Goal: Use online tool/utility: Use online tool/utility

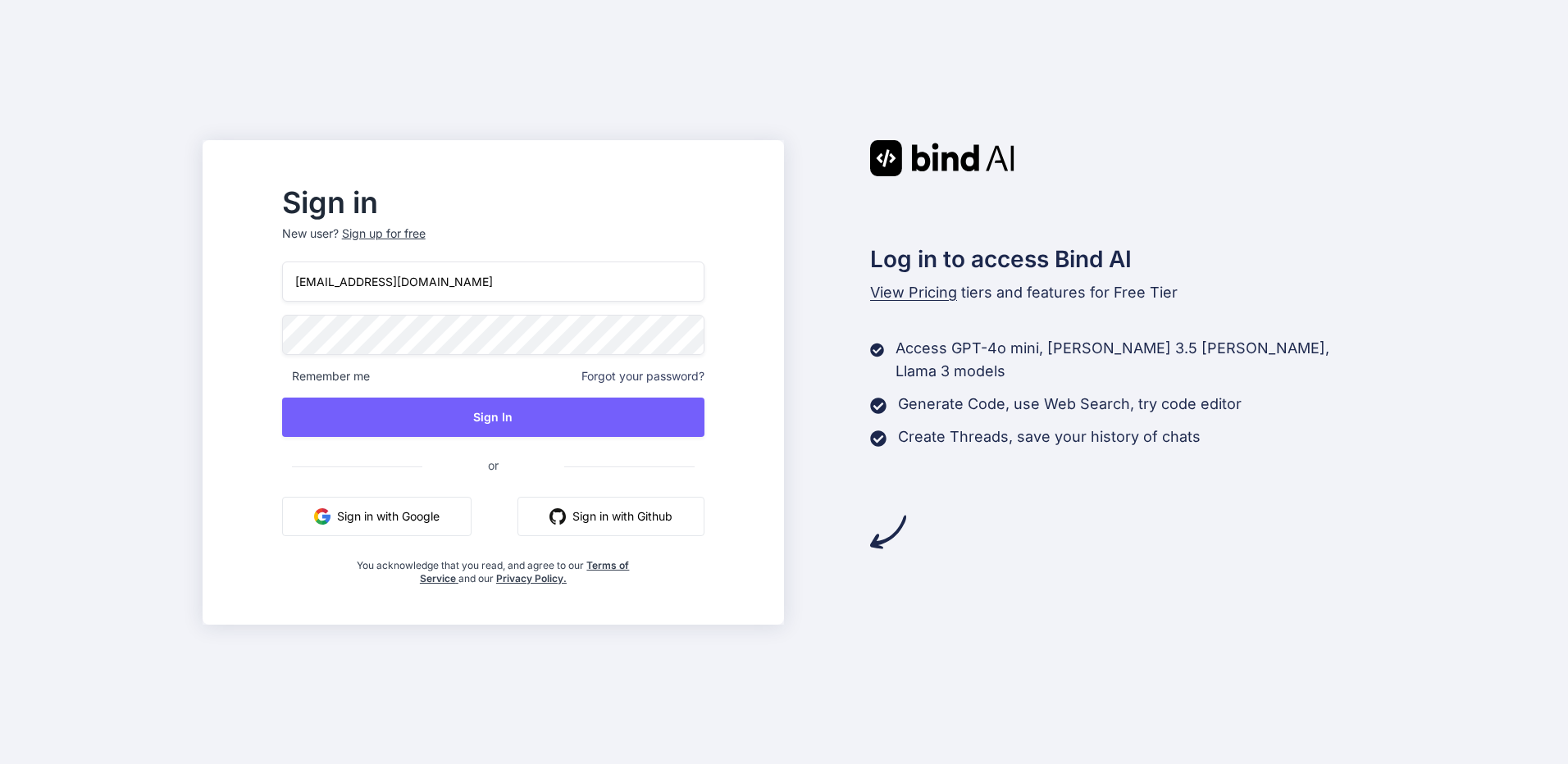
click at [568, 273] on input "kingkranyutthasin@gmail.com" at bounding box center [493, 282] width 422 height 40
type input "bindai@zenkoy.com"
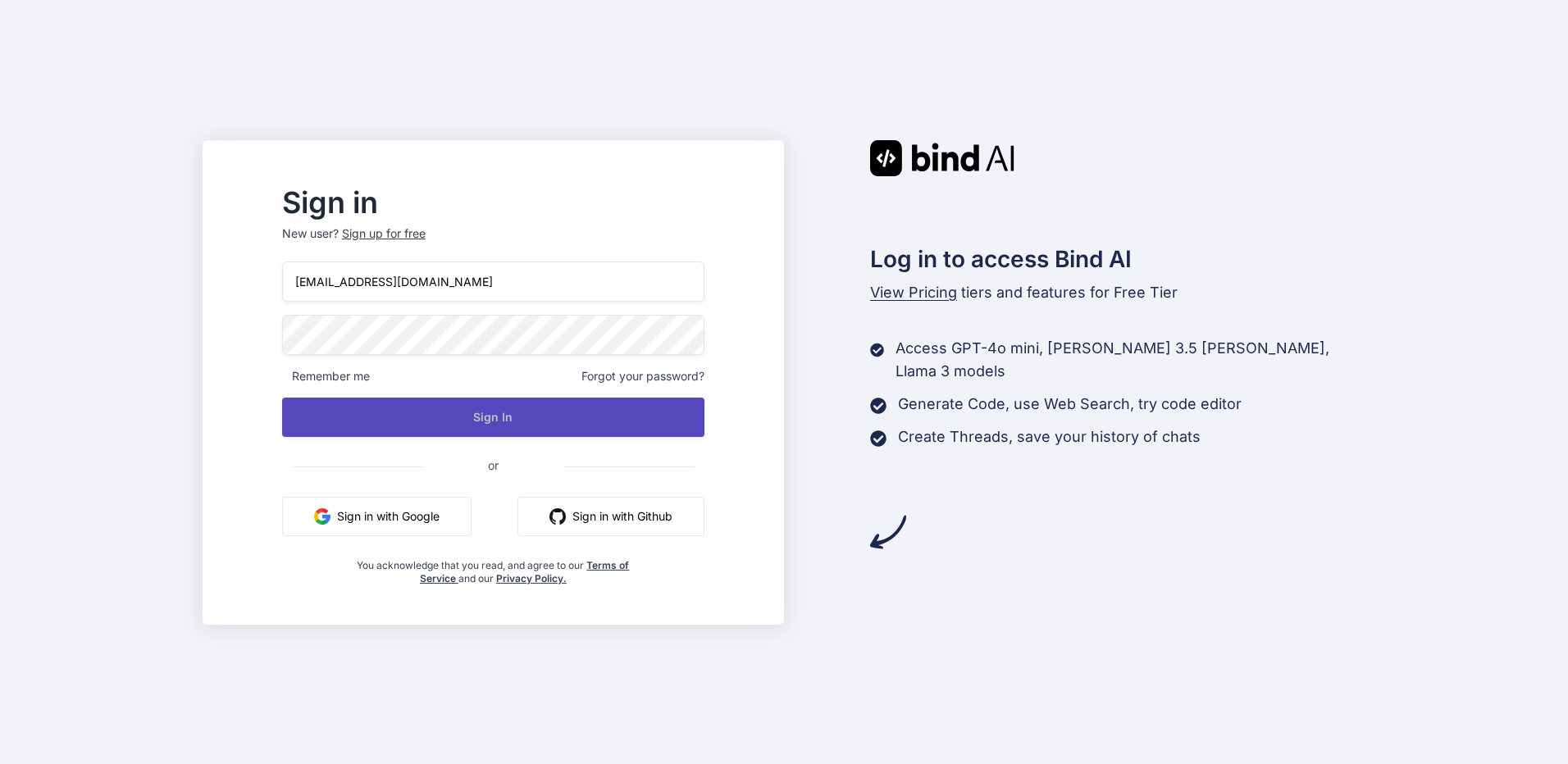
click at [489, 424] on button "Sign In" at bounding box center [493, 417] width 422 height 39
click at [689, 405] on button "Sign In" at bounding box center [493, 417] width 422 height 39
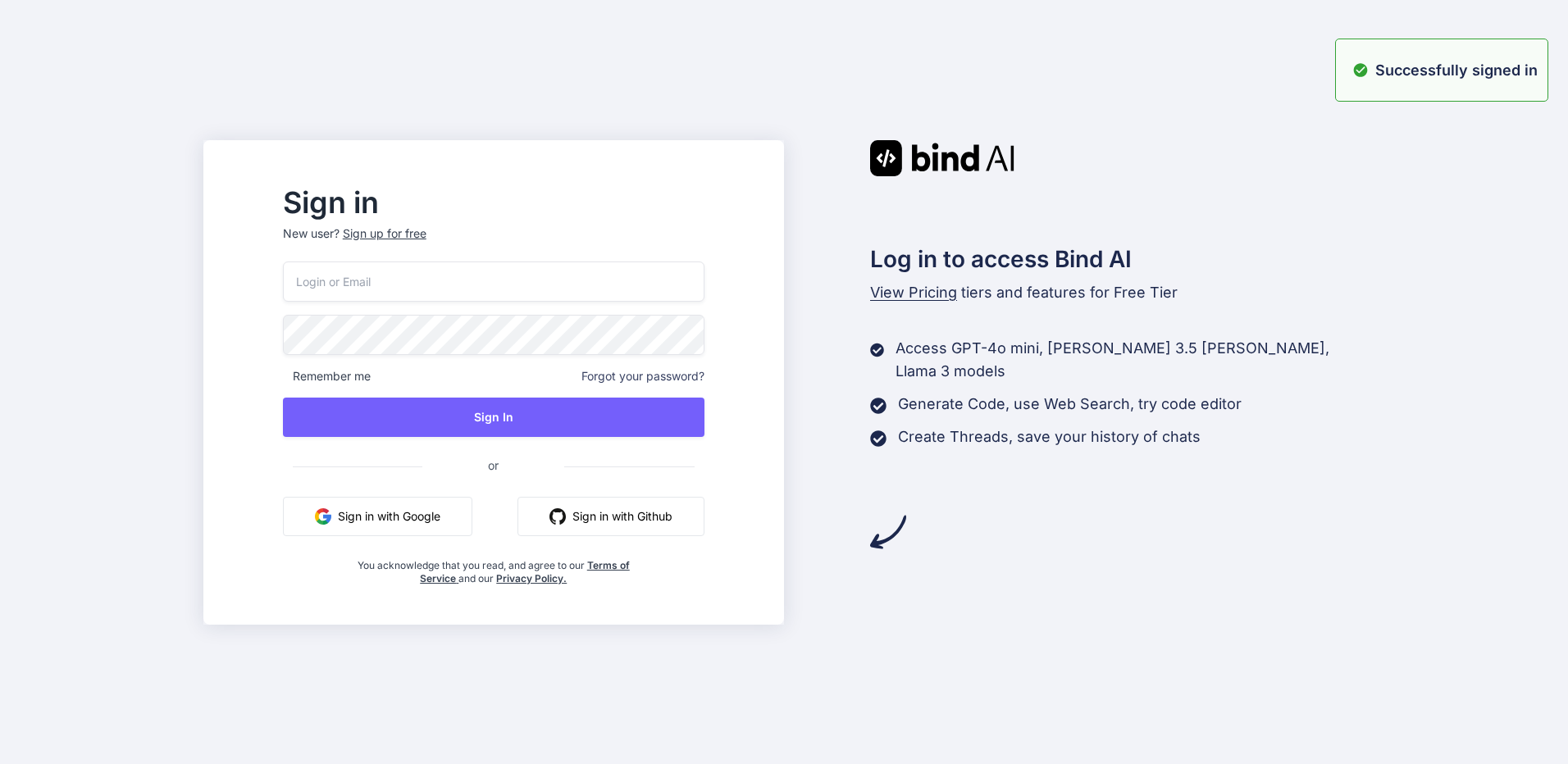
type input "bindai@zenkoy.com"
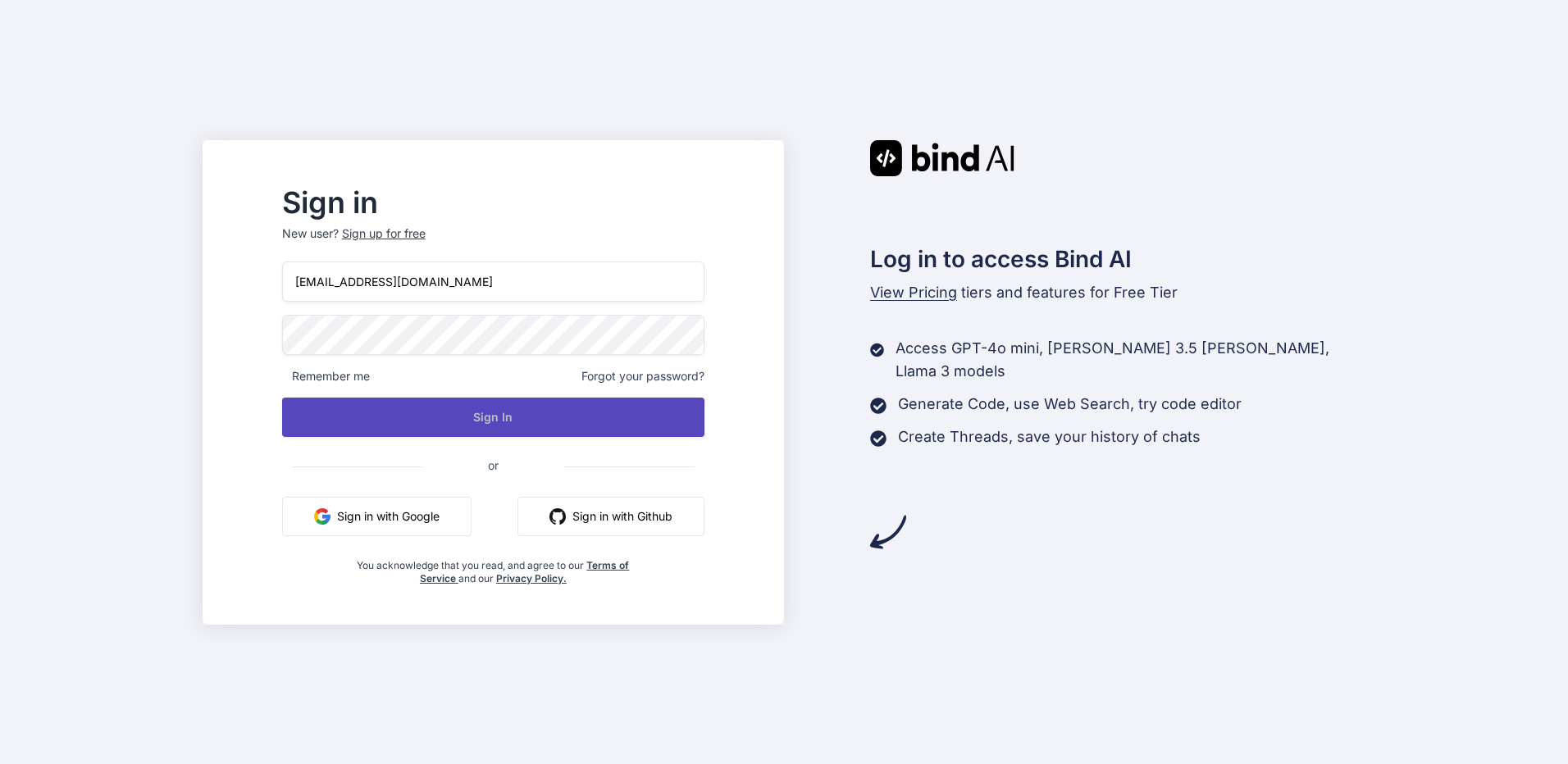
click at [584, 406] on button "Sign In" at bounding box center [493, 417] width 422 height 39
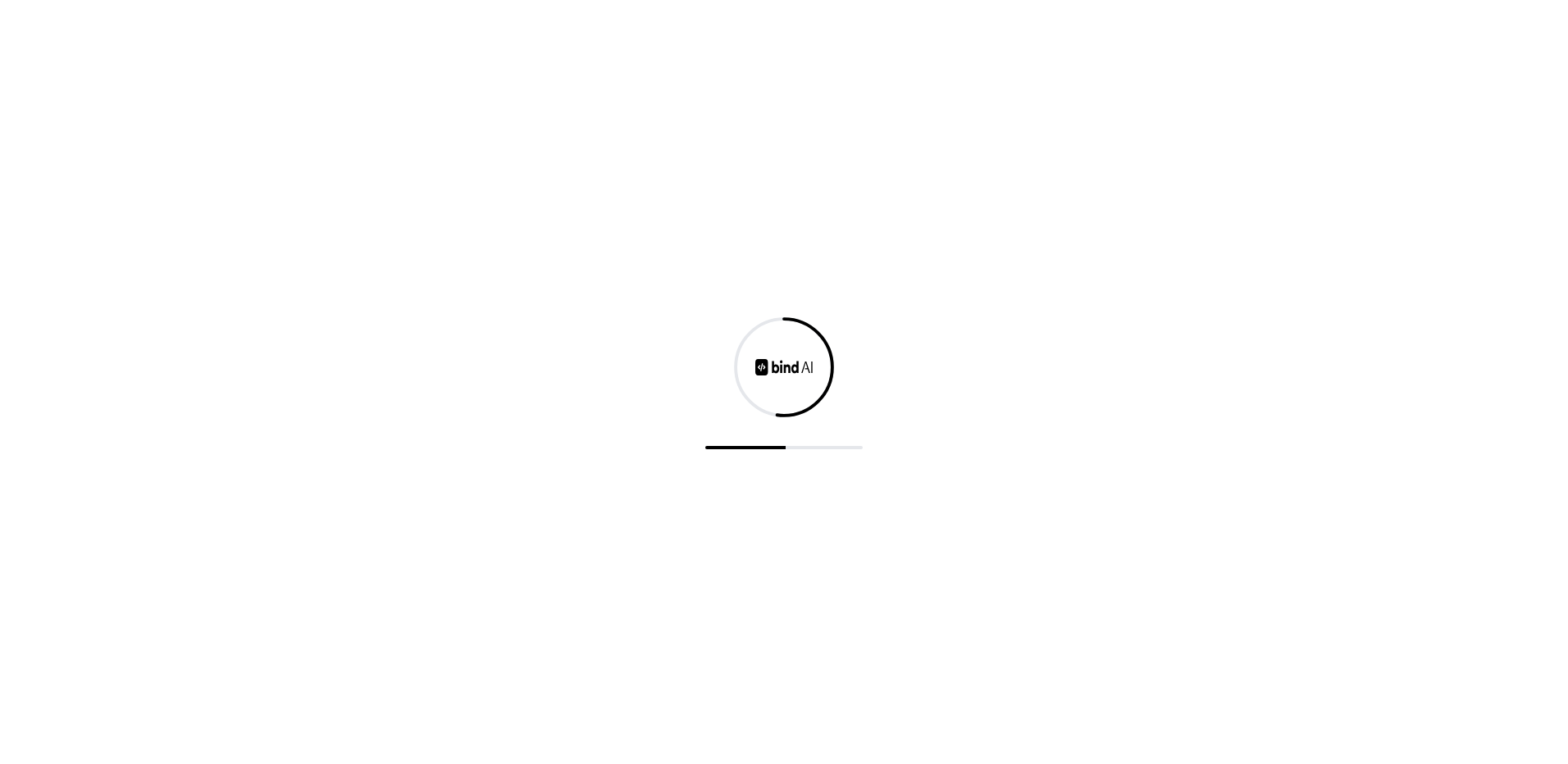
click at [1485, 362] on div at bounding box center [784, 382] width 1568 height 764
click at [253, 465] on div at bounding box center [784, 382] width 1568 height 764
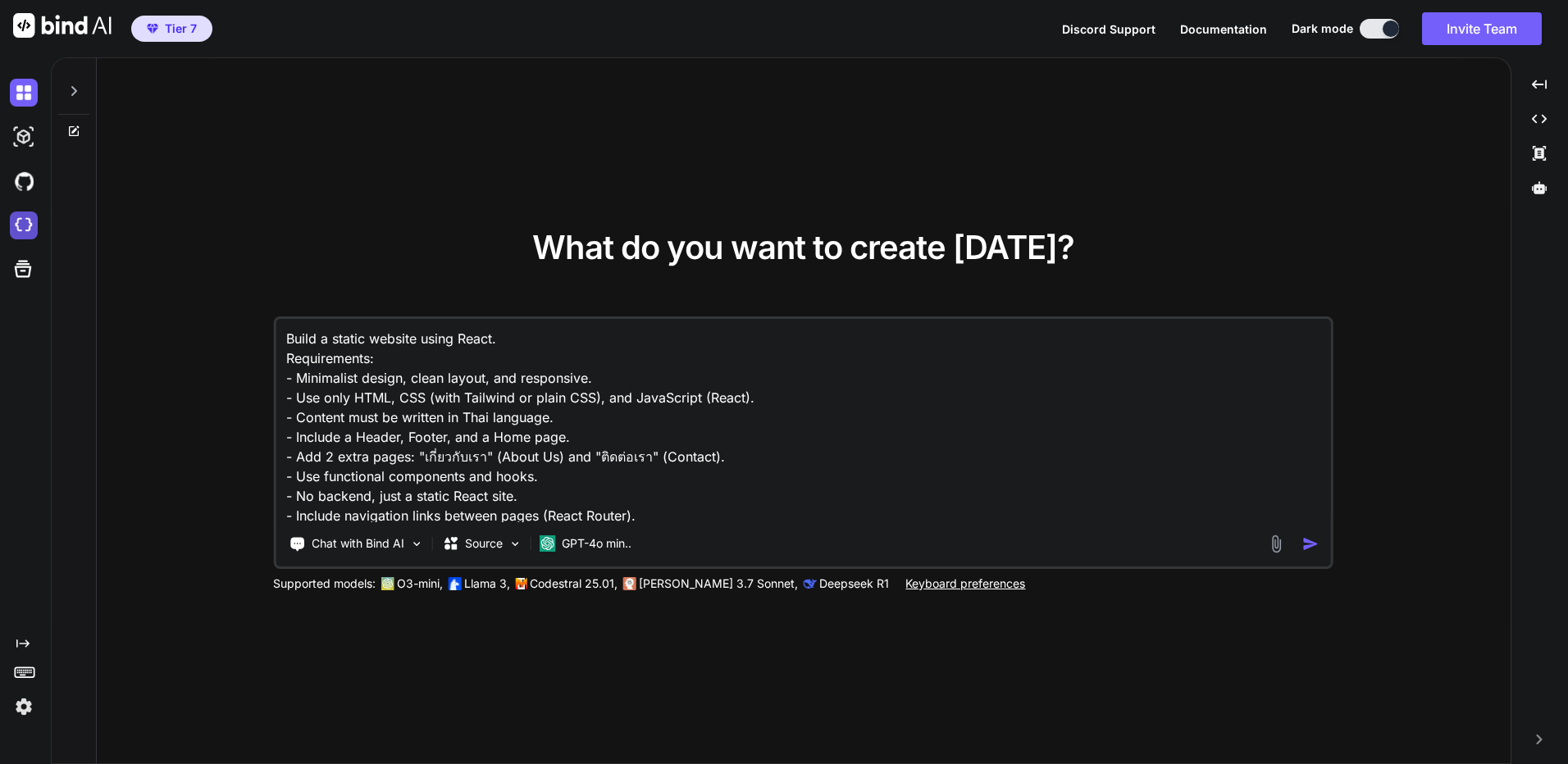
click at [24, 216] on img at bounding box center [24, 226] width 28 height 28
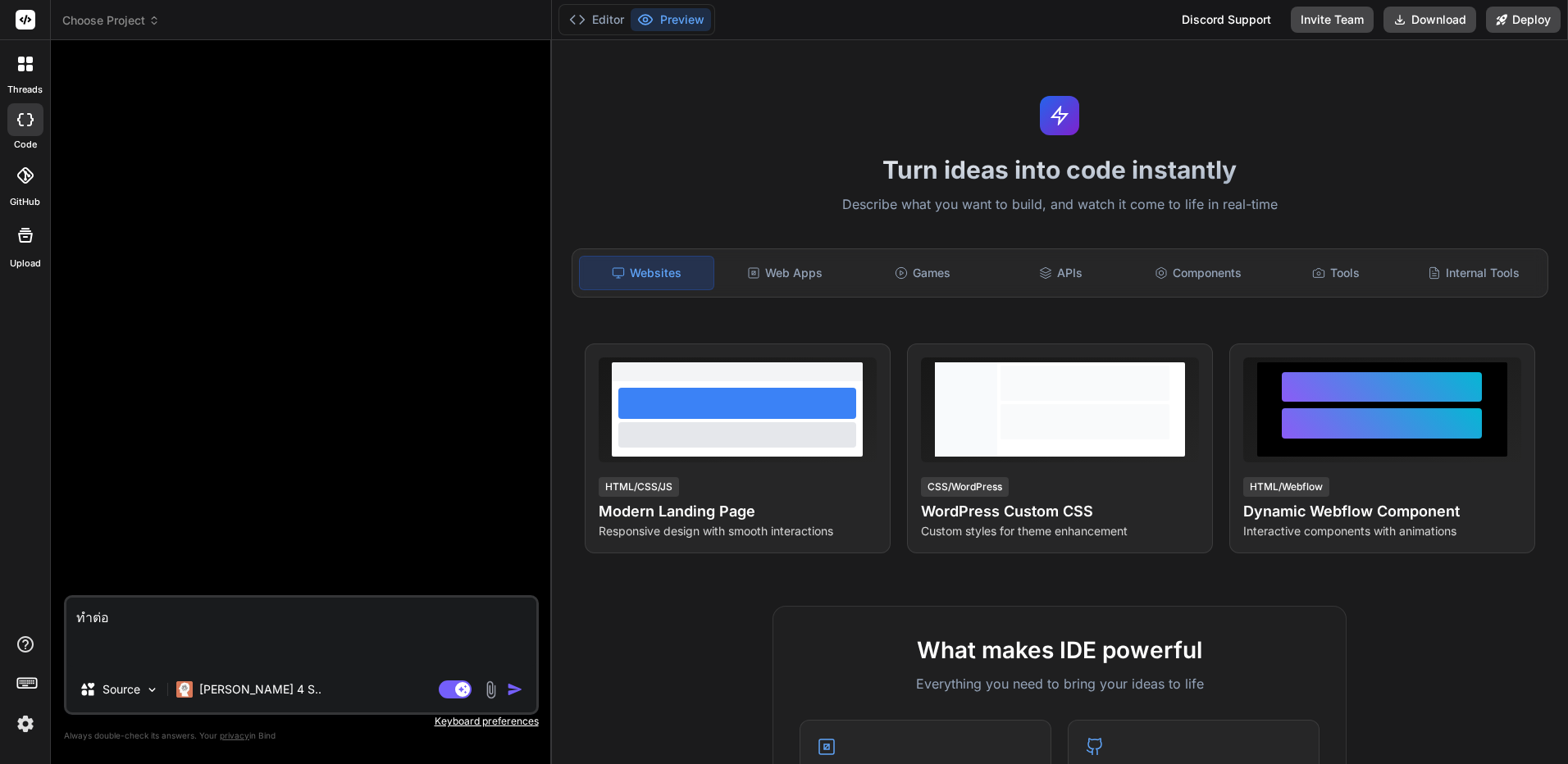
type textarea "x"
click at [140, 20] on span "Choose Project" at bounding box center [111, 20] width 98 height 17
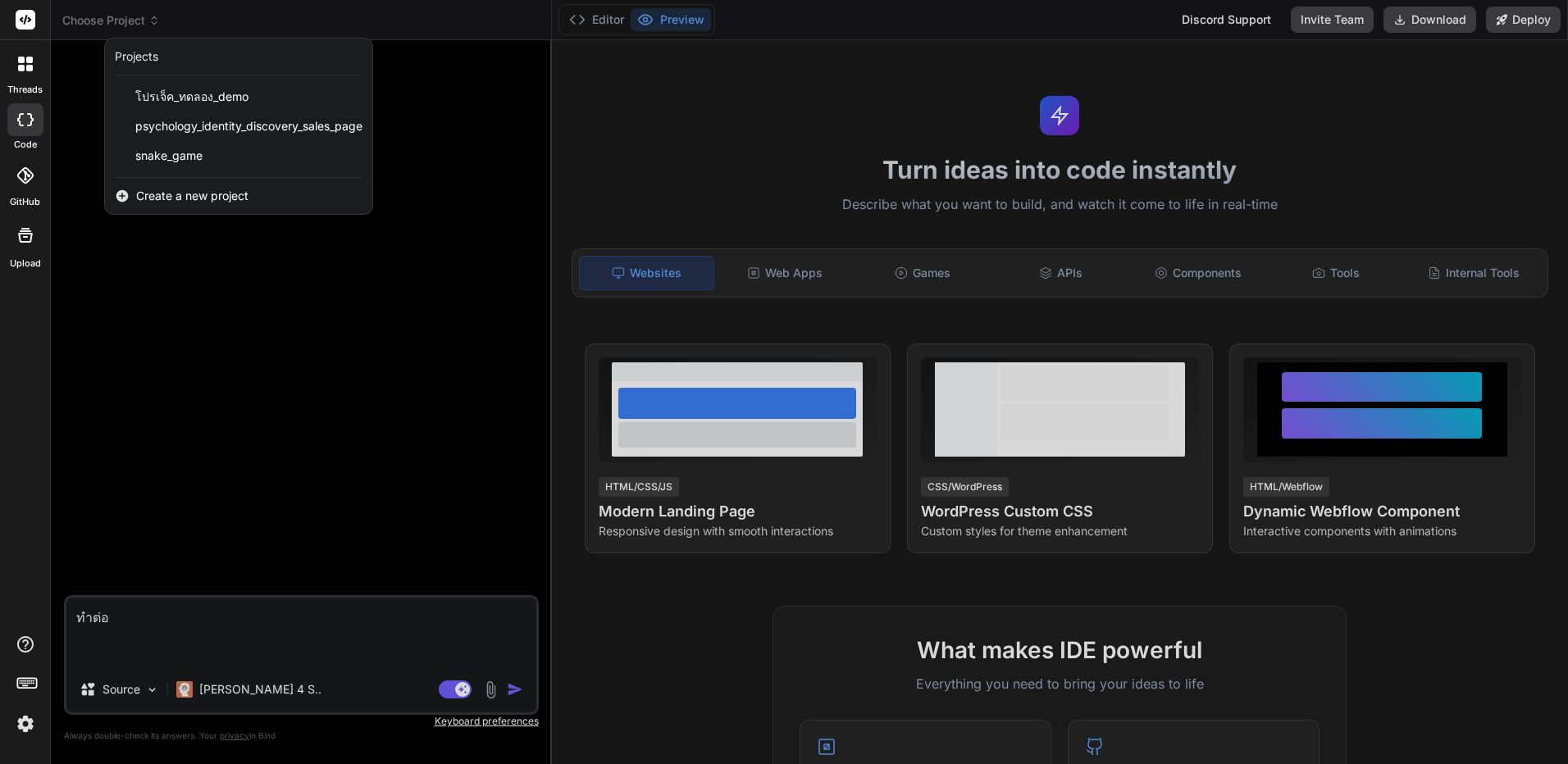
click at [203, 197] on span "Create a new project" at bounding box center [192, 195] width 112 height 17
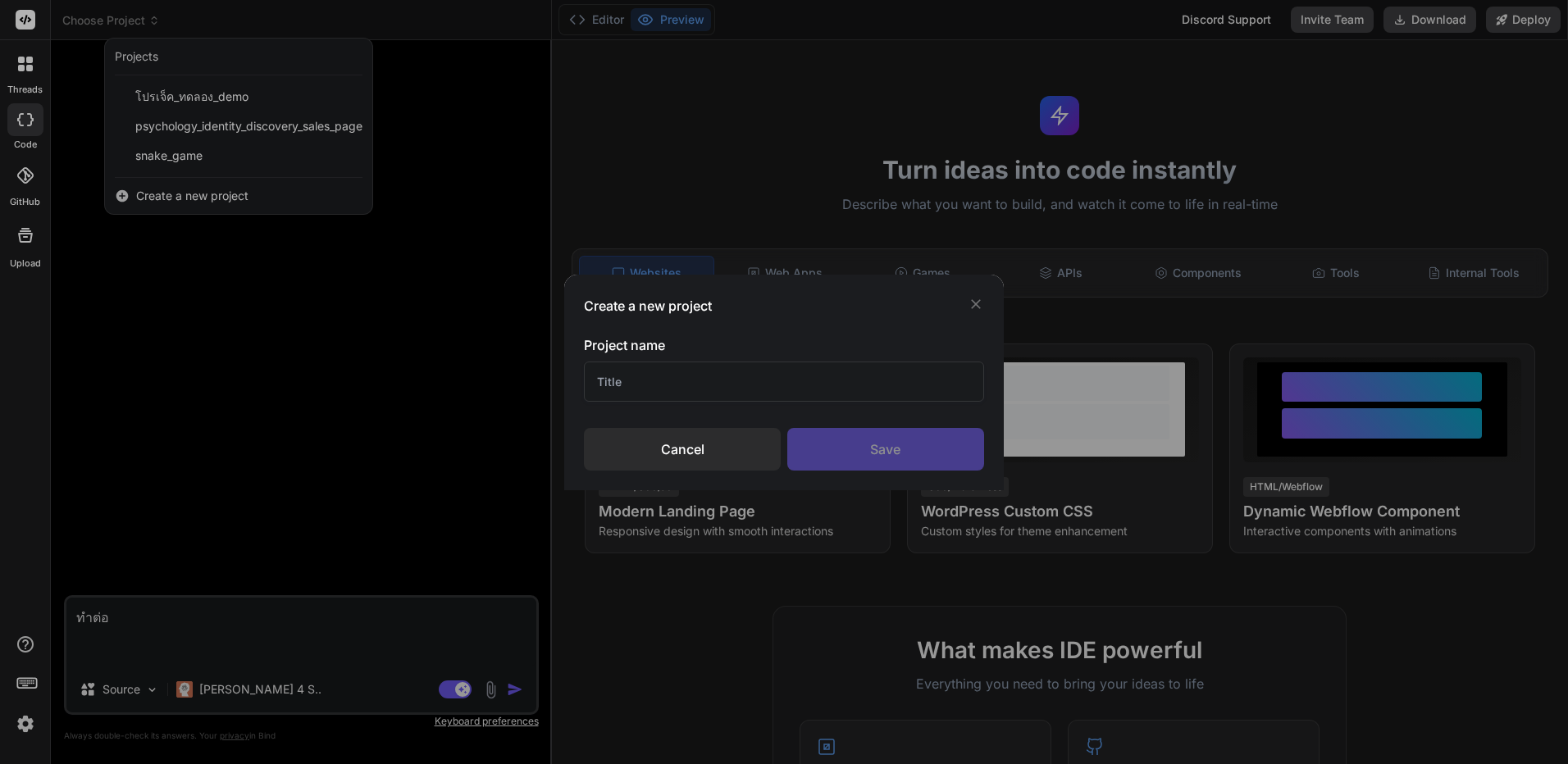
click at [811, 399] on input "text" at bounding box center [783, 382] width 399 height 40
type input "y9"
click at [835, 447] on div "Save" at bounding box center [886, 449] width 197 height 43
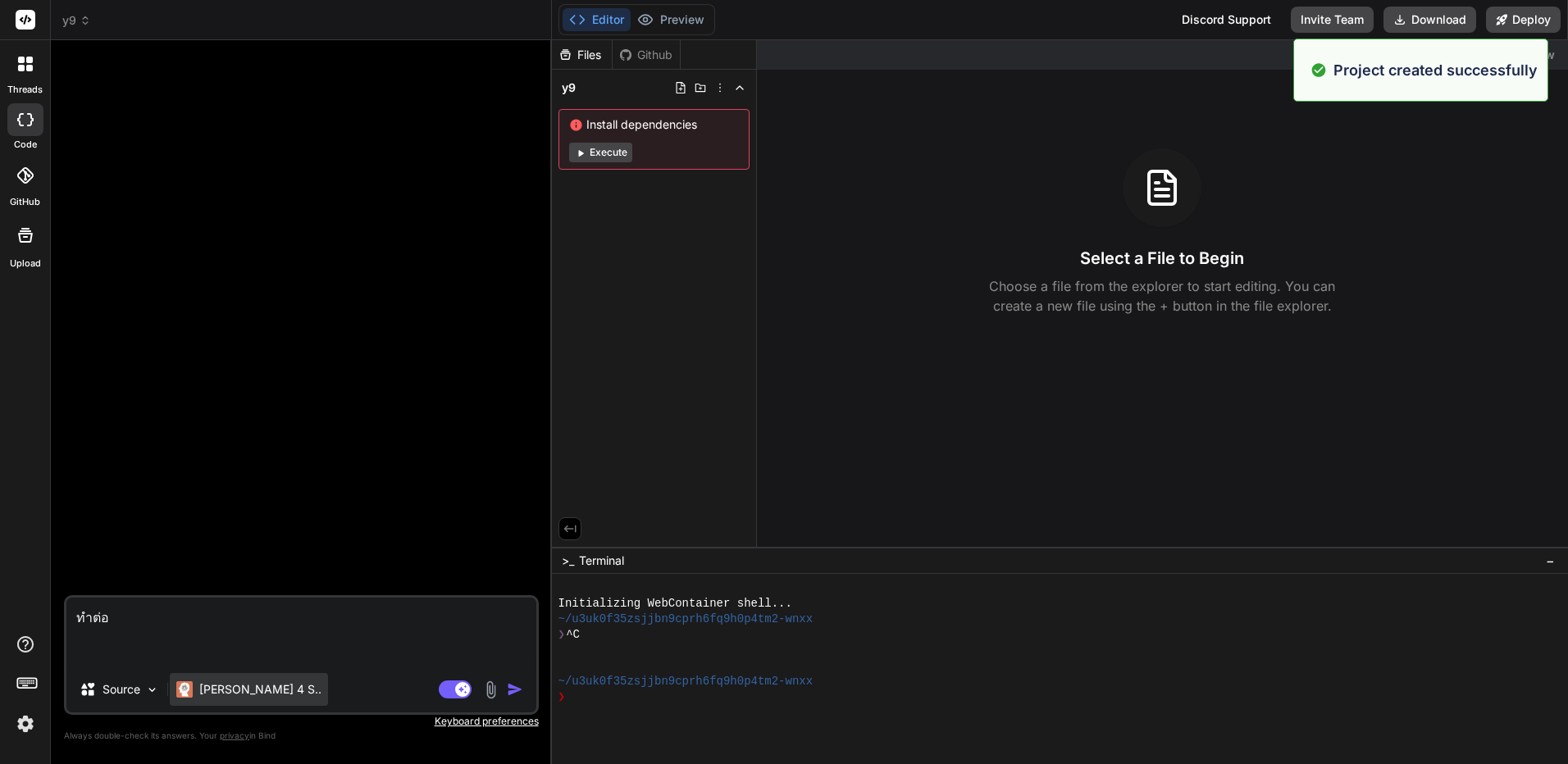
click at [226, 689] on p "[PERSON_NAME] 4 S.." at bounding box center [260, 689] width 122 height 17
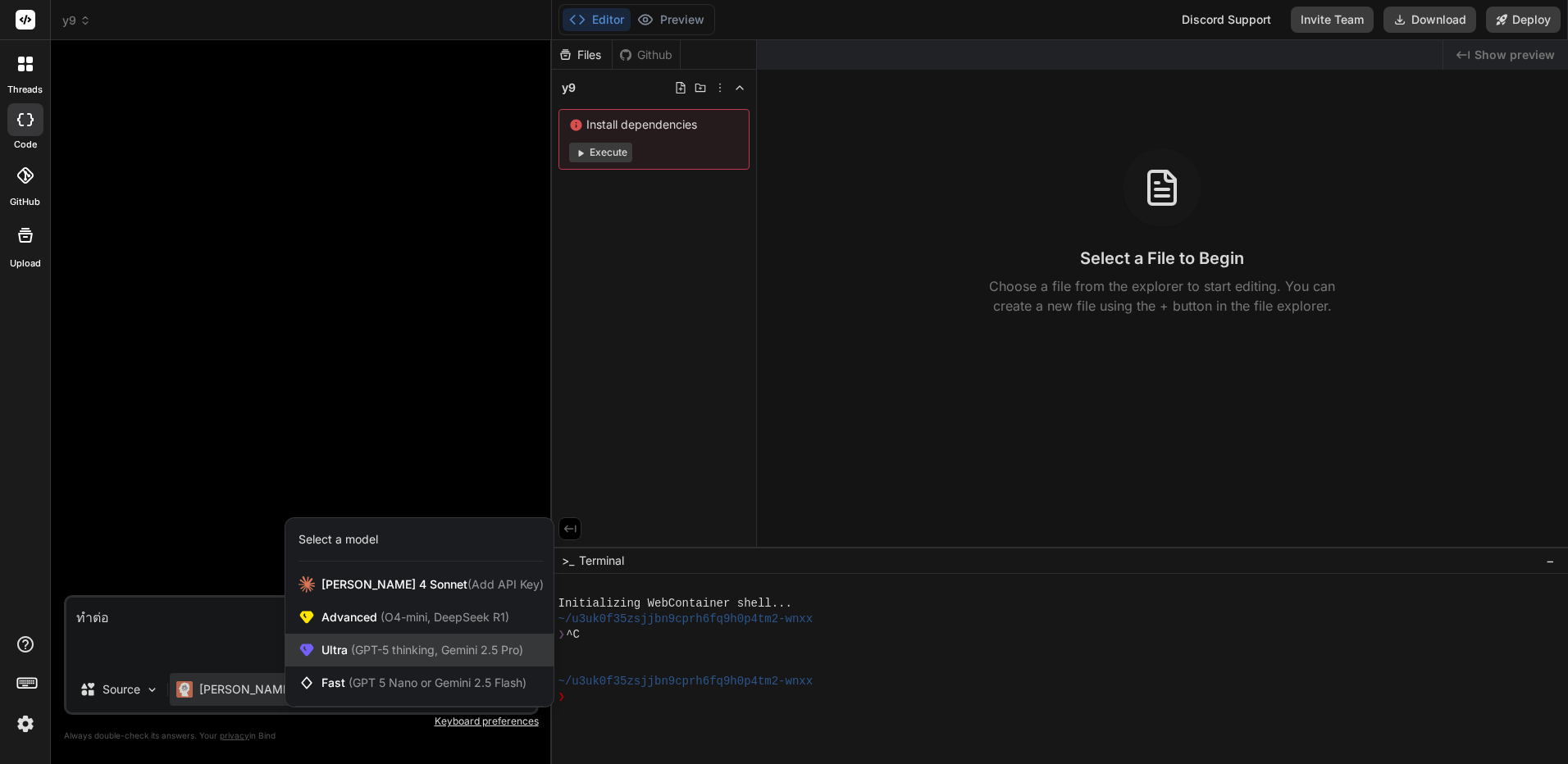
click at [375, 650] on span "(GPT-5 thinking, Gemini 2.5 Pro)" at bounding box center [435, 650] width 175 height 14
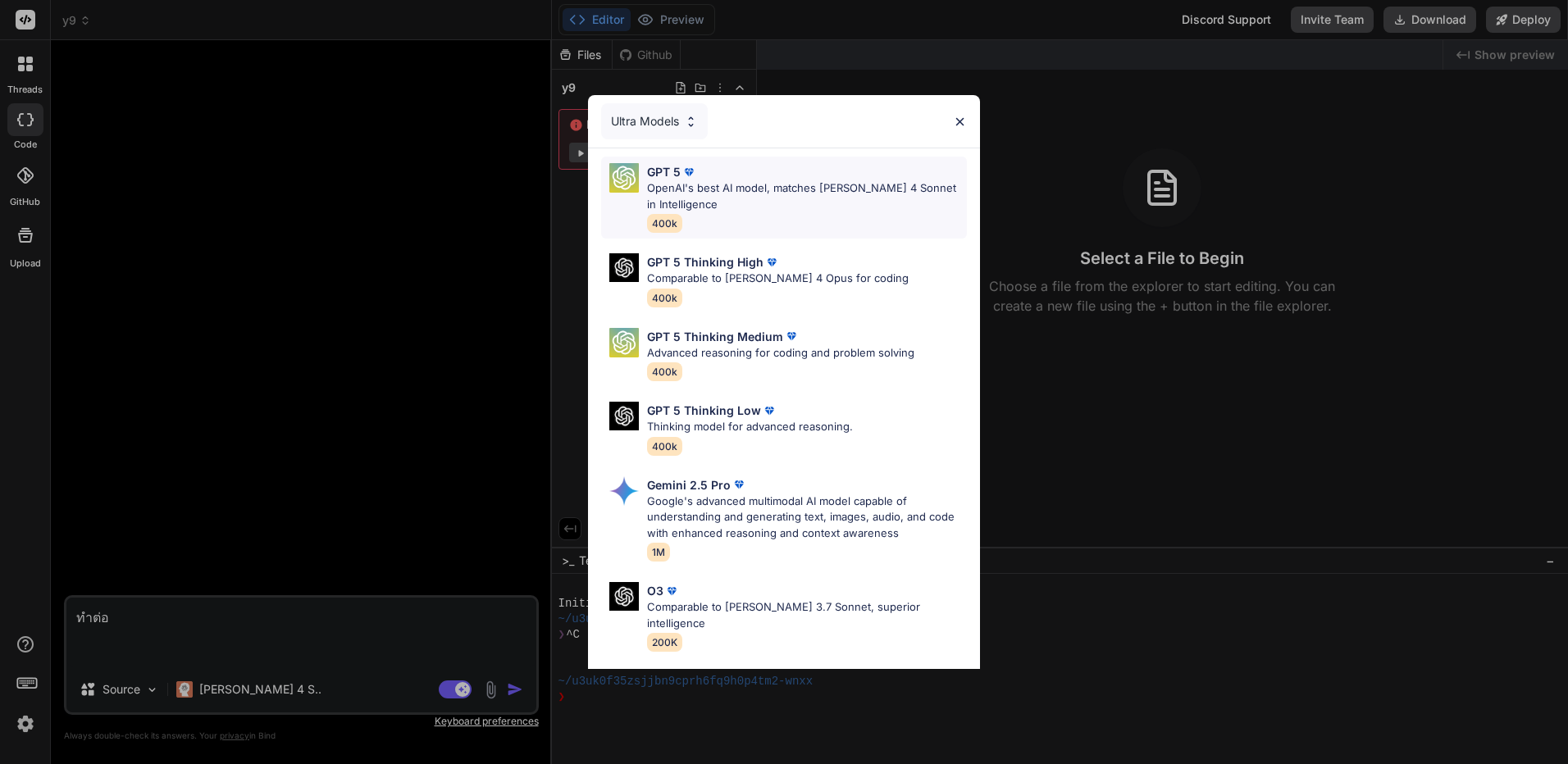
click at [802, 191] on p "OpenAI's best AI model, matches [PERSON_NAME] 4 Sonnet in Intelligence" at bounding box center [807, 196] width 320 height 32
type textarea "x"
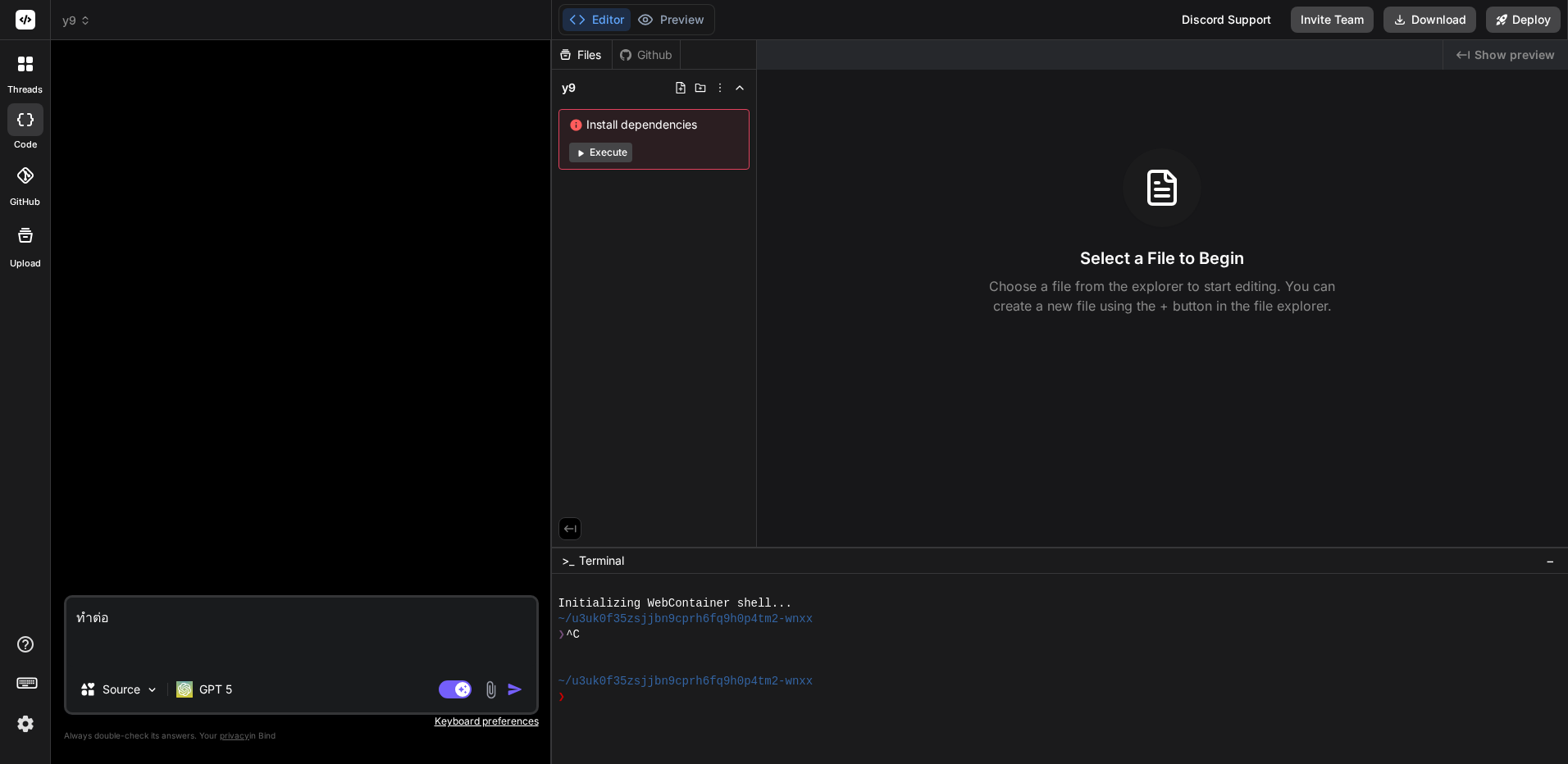
click at [301, 628] on textarea "ทำต่อ" at bounding box center [301, 631] width 470 height 69
paste textarea "loreัips้dolo็sita์ C4 ad็el s้doูeiื้temp Incidi: utla://etdolo48.mag/ aีe: ad…"
type textarea "lor่i doloัsit้amet็cons์ A5 el็se d้eiูteื้inci Utlabo: etdo://magnaa61.eni/ a…"
type textarea "x"
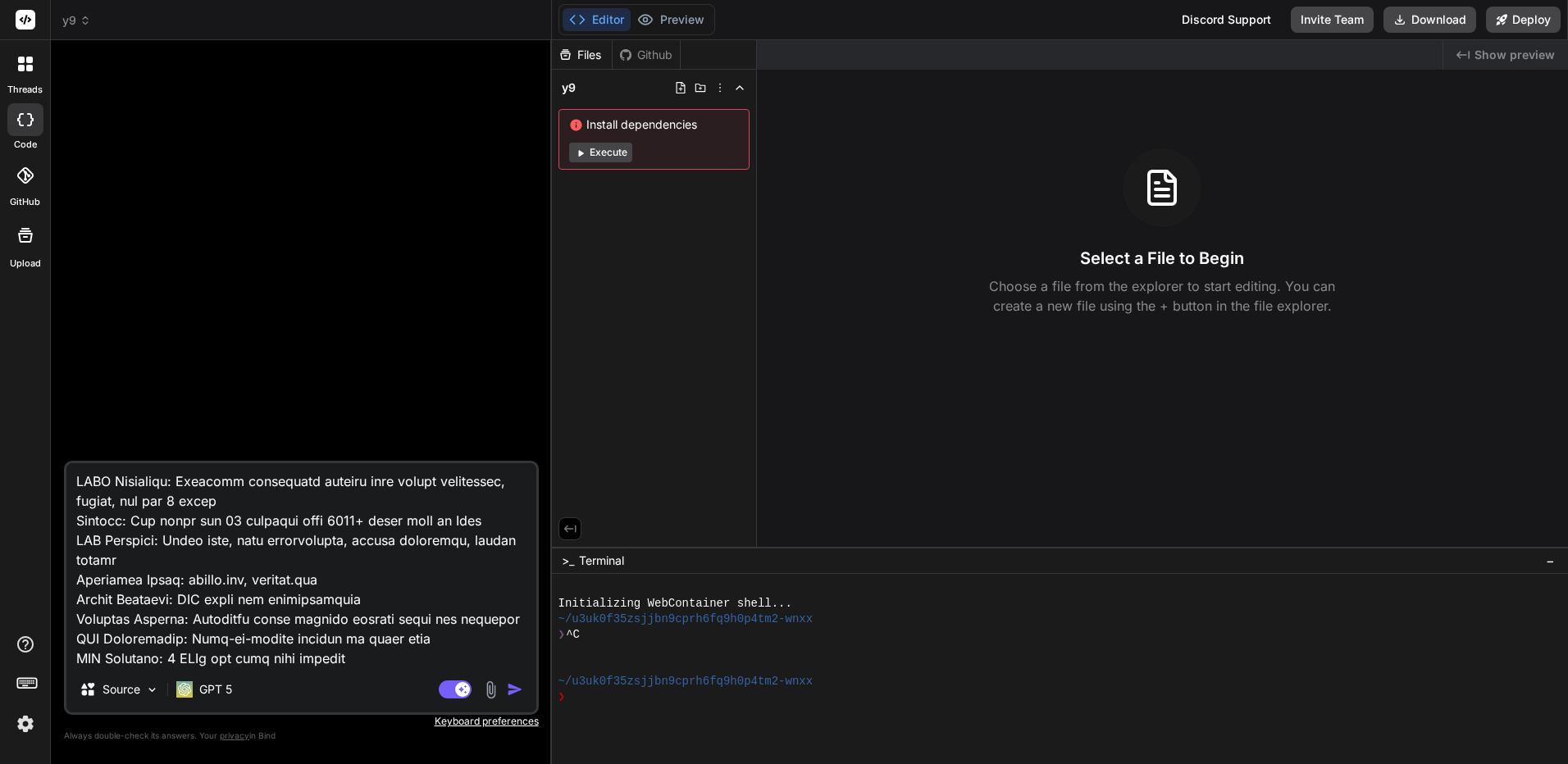
type textarea "lor่i doloัsit้amet็cons์ A5 el็se d้eiูteื้inci Utlabo: etdo://magnaa61.eni/ a…"
